Goal: Task Accomplishment & Management: Use online tool/utility

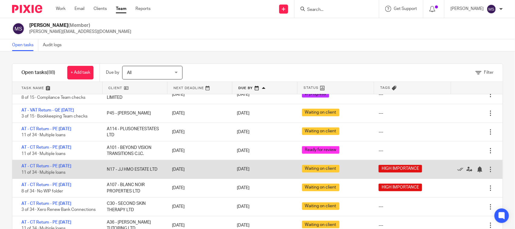
scroll to position [226, 0]
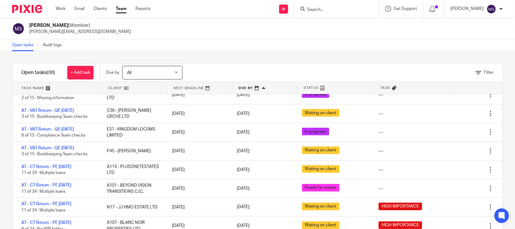
click at [321, 32] on div "Manasvi Shah (Member) manasvi@confiancebizsol.in" at bounding box center [257, 28] width 491 height 13
click at [278, 32] on div "Manasvi Shah (Member) manasvi@confiancebizsol.in" at bounding box center [257, 28] width 491 height 13
